Goal: Information Seeking & Learning: Learn about a topic

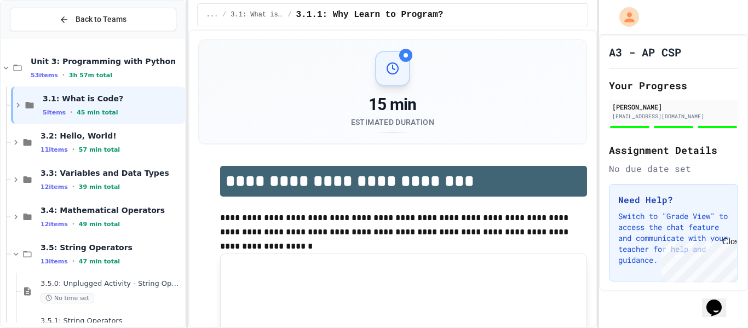
scroll to position [8, 0]
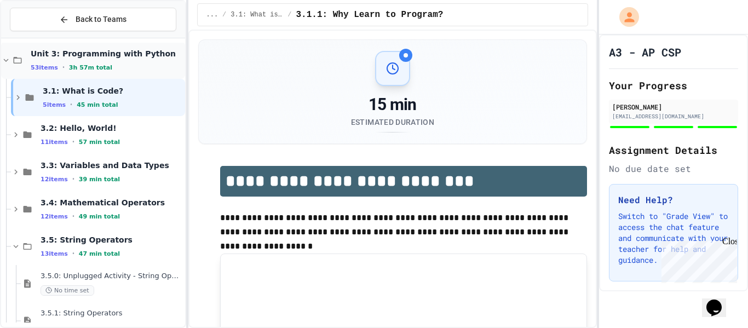
click at [71, 53] on span "Unit 3: Programming with Python" at bounding box center [107, 54] width 152 height 10
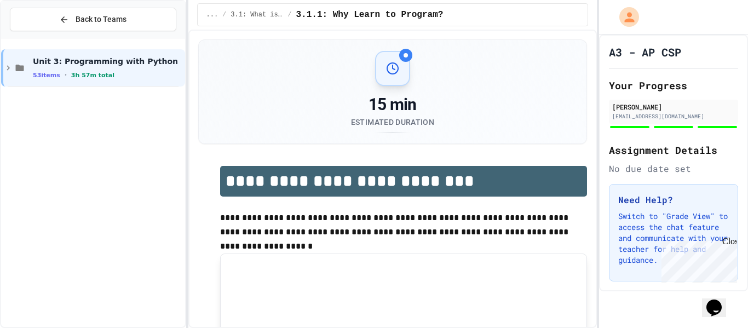
scroll to position [0, 0]
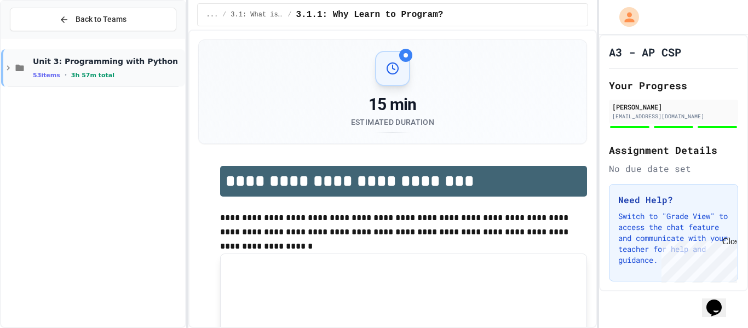
click at [73, 72] on span "3h 57m total" at bounding box center [92, 75] width 43 height 7
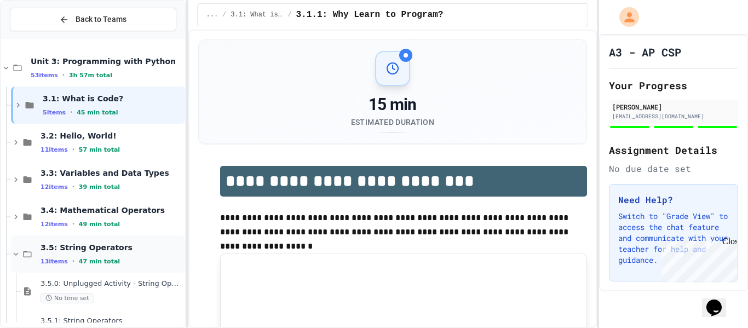
scroll to position [478, 0]
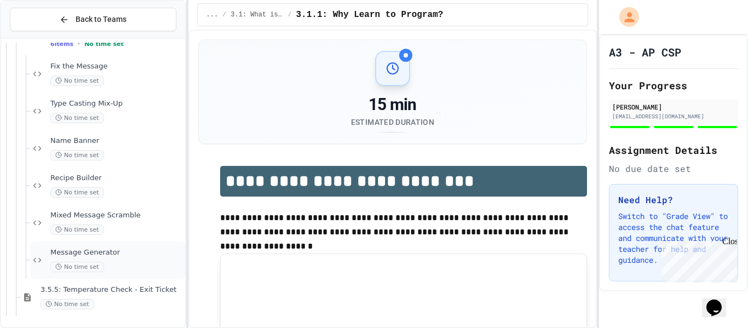
click at [60, 252] on span "Message Generator" at bounding box center [116, 252] width 132 height 9
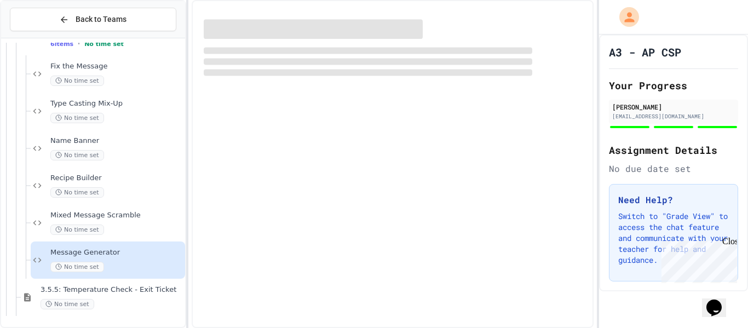
scroll to position [465, 0]
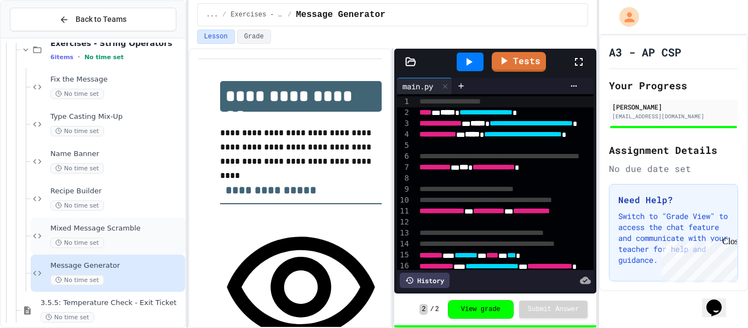
click at [99, 242] on div "No time set" at bounding box center [116, 243] width 132 height 10
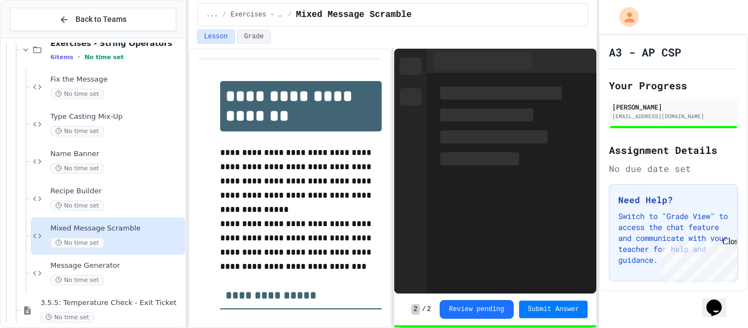
click at [91, 201] on span "No time set" at bounding box center [77, 205] width 54 height 10
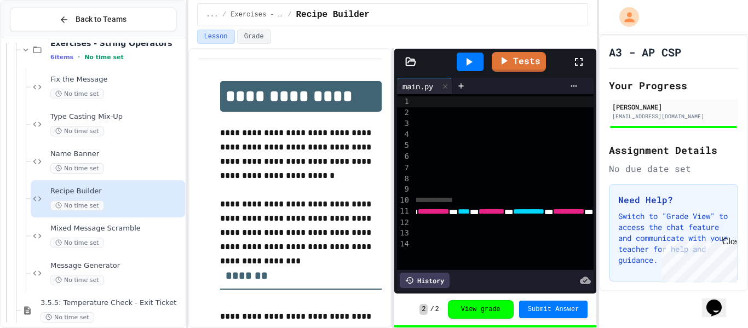
scroll to position [0, 505]
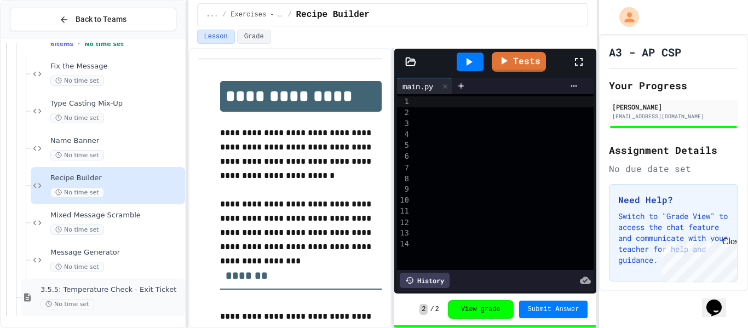
click at [85, 291] on span "3.5.5: Temperature Check - Exit Ticket" at bounding box center [112, 289] width 142 height 9
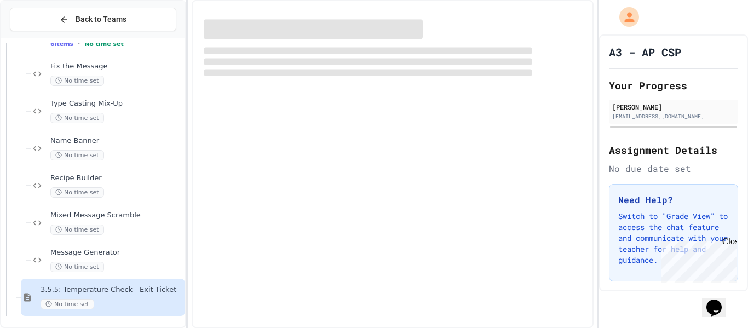
scroll to position [465, 0]
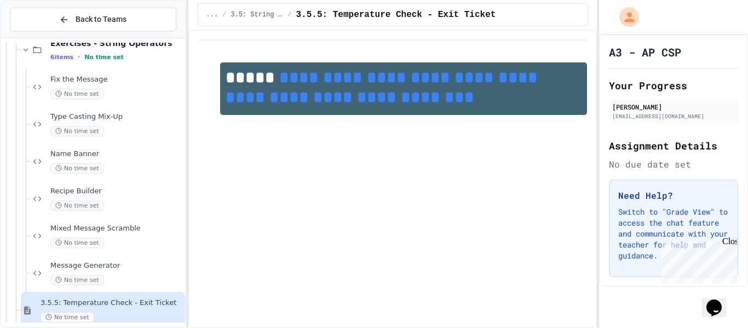
click at [354, 101] on link "**********" at bounding box center [384, 88] width 316 height 36
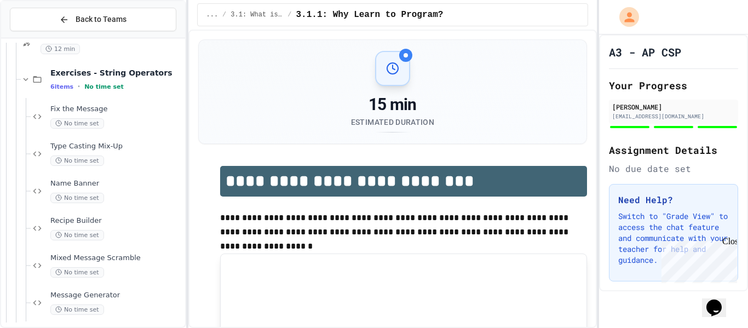
scroll to position [435, 0]
click at [64, 158] on span "No time set" at bounding box center [77, 161] width 54 height 10
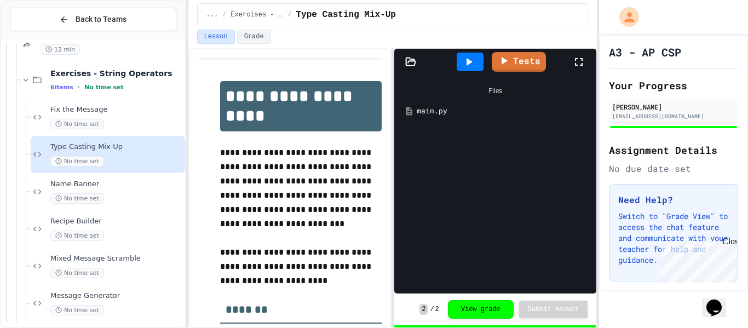
click at [434, 107] on div "main.py" at bounding box center [503, 111] width 173 height 11
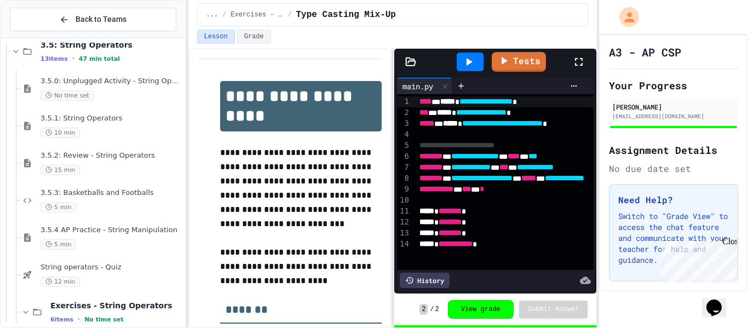
scroll to position [195, 0]
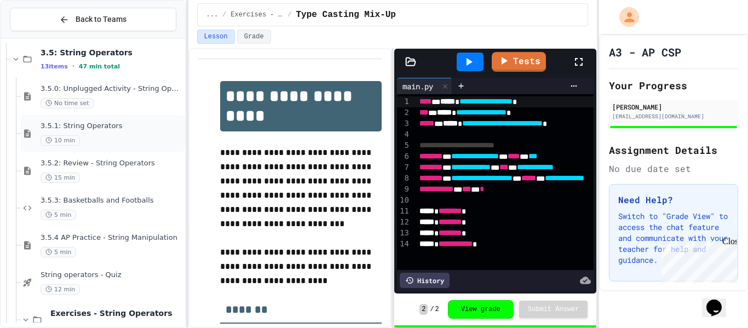
click at [83, 125] on span "3.5.1: String Operators" at bounding box center [112, 126] width 142 height 9
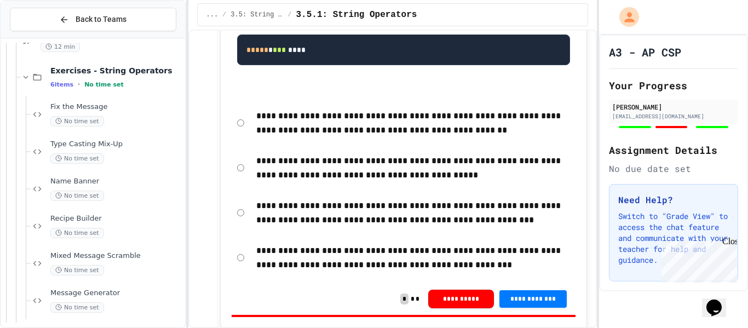
scroll to position [1828, 0]
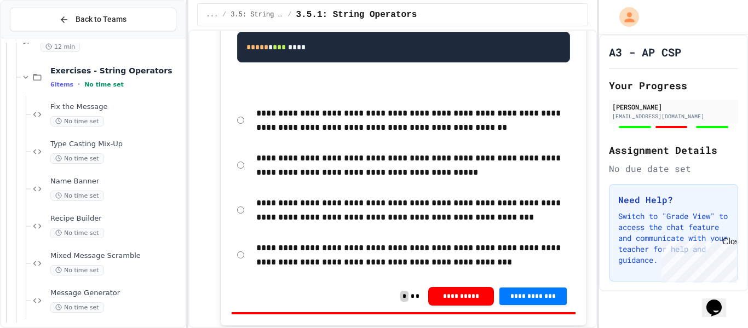
click at [245, 203] on div "**********" at bounding box center [404, 210] width 344 height 39
click at [245, 207] on div "**********" at bounding box center [404, 210] width 344 height 39
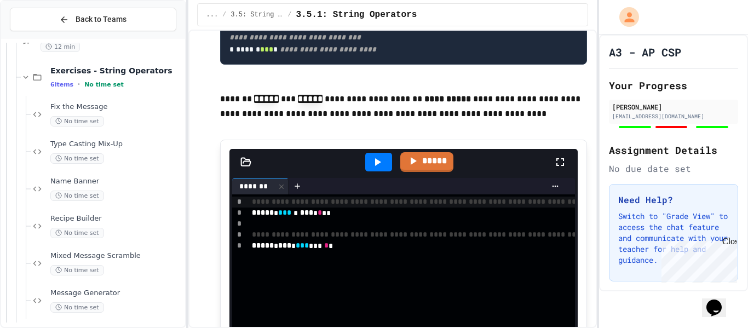
scroll to position [2616, 0]
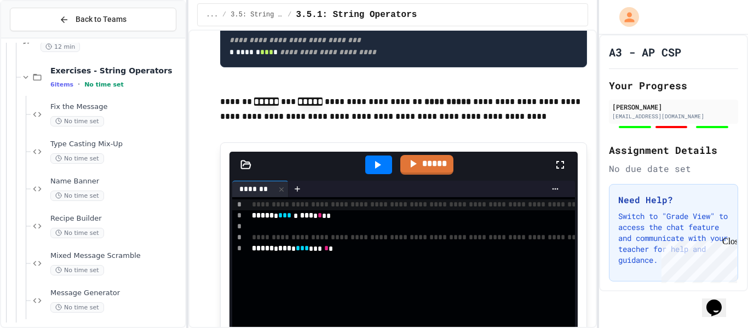
click at [382, 170] on icon at bounding box center [377, 164] width 13 height 13
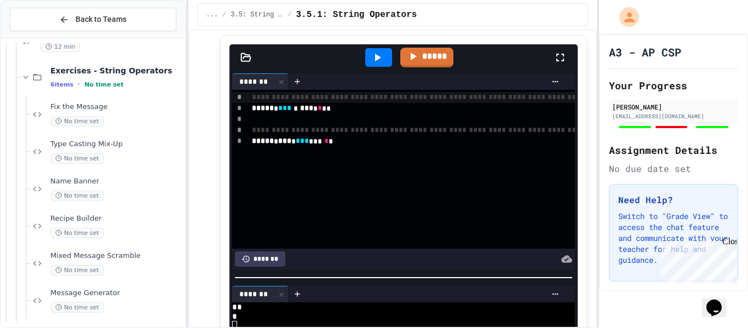
scroll to position [2723, 0]
